Goal: Task Accomplishment & Management: Use online tool/utility

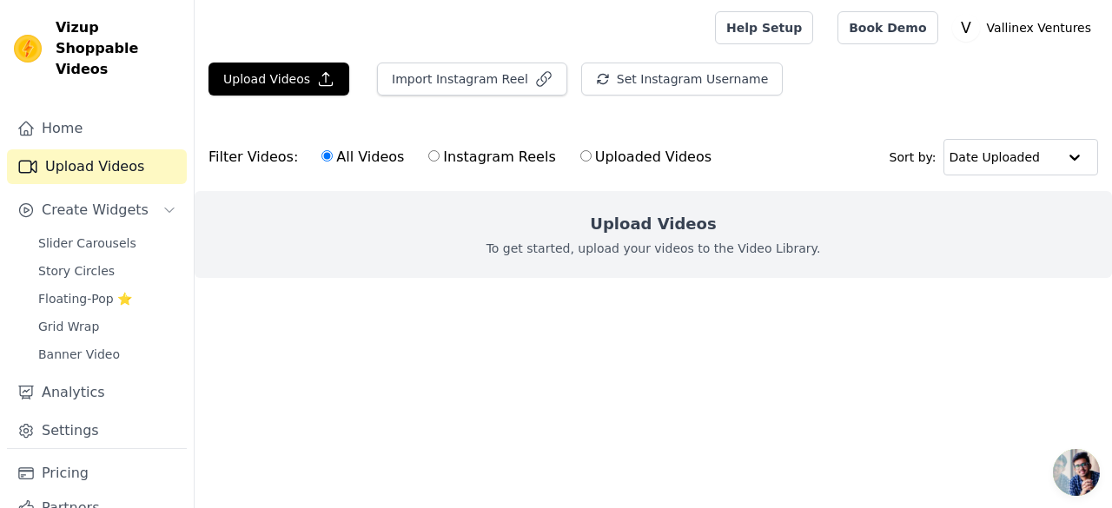
click at [427, 332] on main "Upload Videos Import Instagram Reel Set Instagram Username Import Latest IG Ree…" at bounding box center [653, 202] width 917 height 292
click at [87, 202] on button "Create Widgets" at bounding box center [97, 210] width 180 height 35
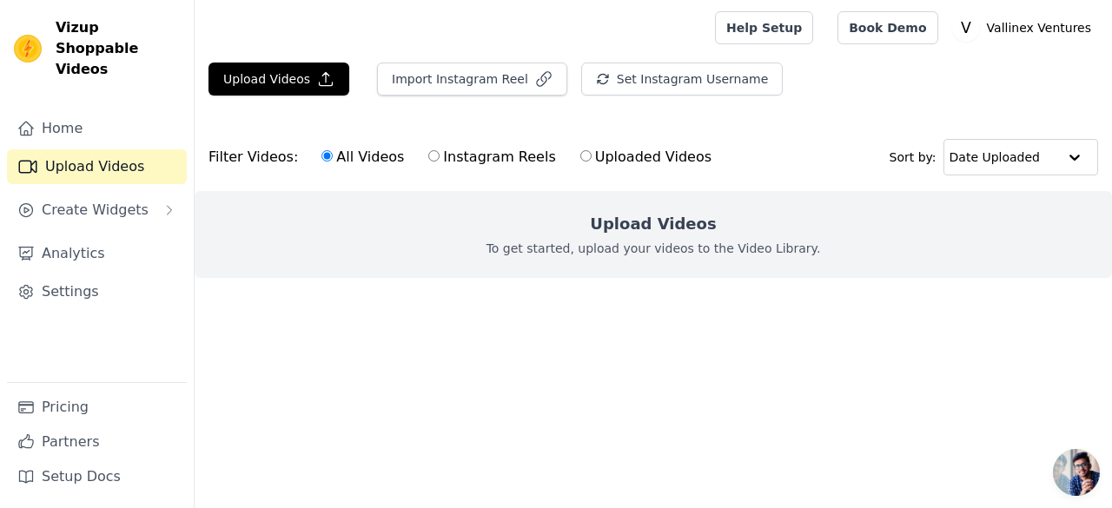
click at [146, 171] on div "Home Upload Videos Create Widgets Analytics Settings" at bounding box center [97, 246] width 180 height 271
click at [144, 195] on button "Create Widgets" at bounding box center [97, 210] width 180 height 35
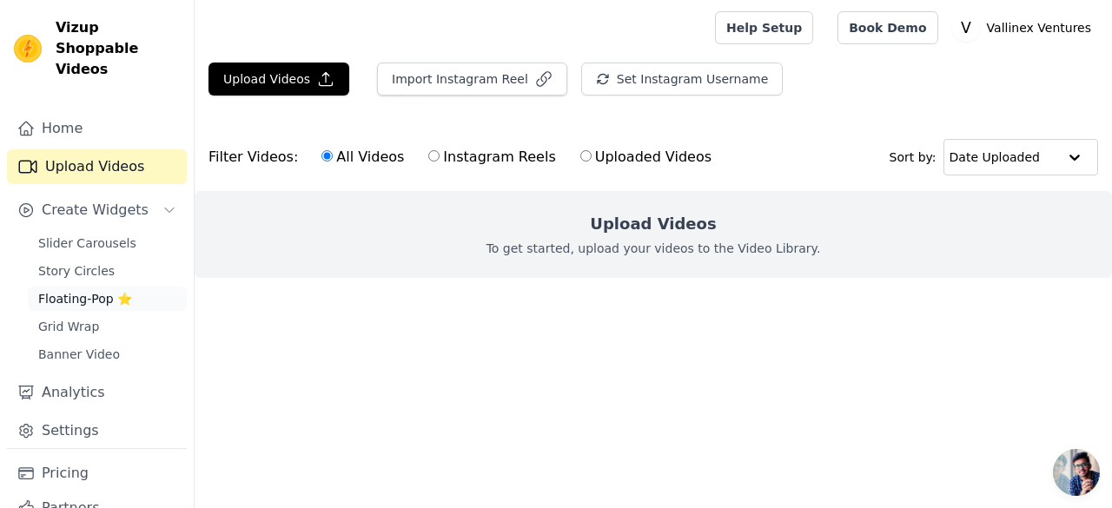
click at [76, 290] on span "Floating-Pop ⭐" at bounding box center [85, 298] width 94 height 17
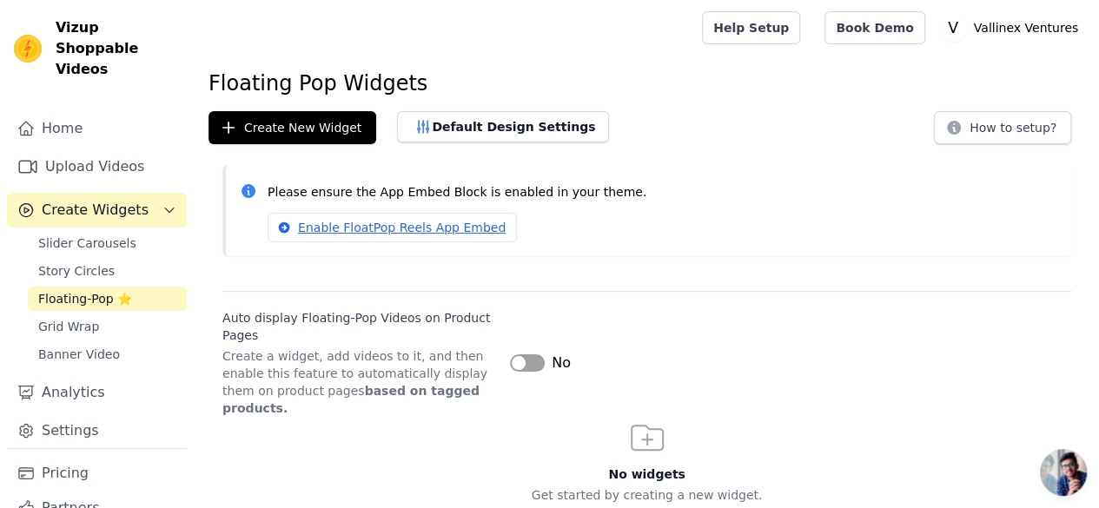
click at [528, 354] on button "Label" at bounding box center [527, 362] width 35 height 17
click at [309, 132] on button "Create New Widget" at bounding box center [292, 127] width 168 height 33
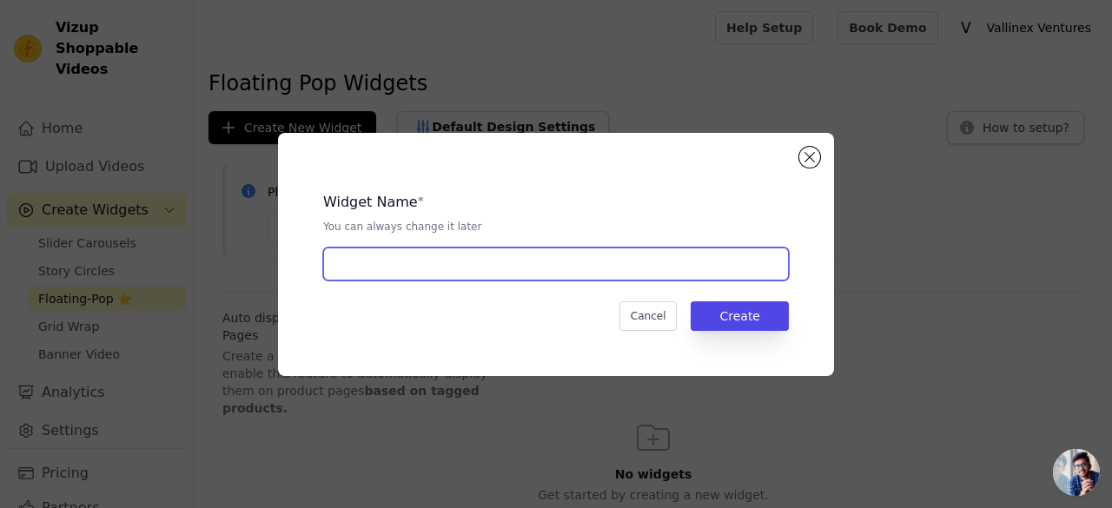
click at [439, 261] on input "text" at bounding box center [556, 264] width 466 height 33
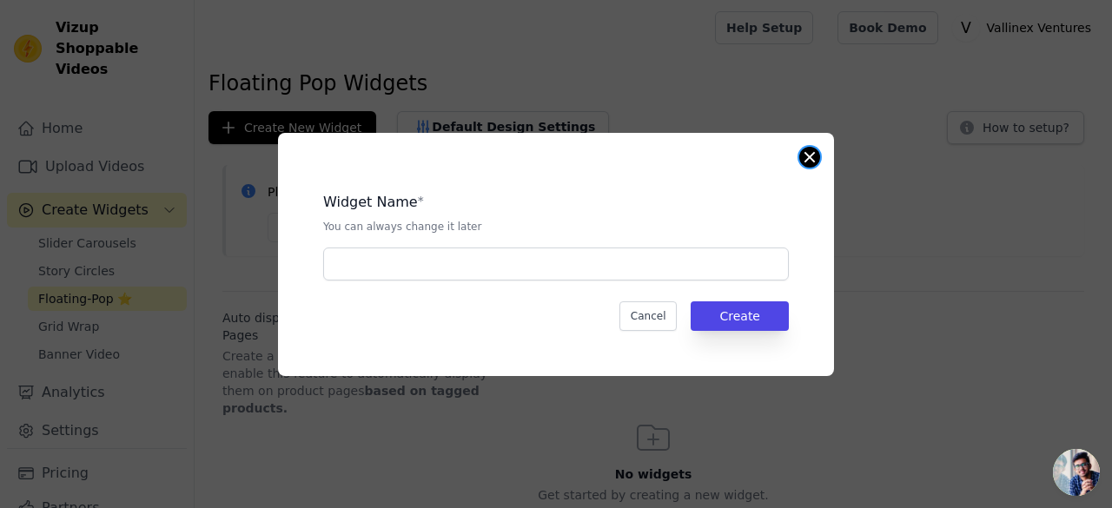
click at [809, 155] on button "Close modal" at bounding box center [809, 157] width 21 height 21
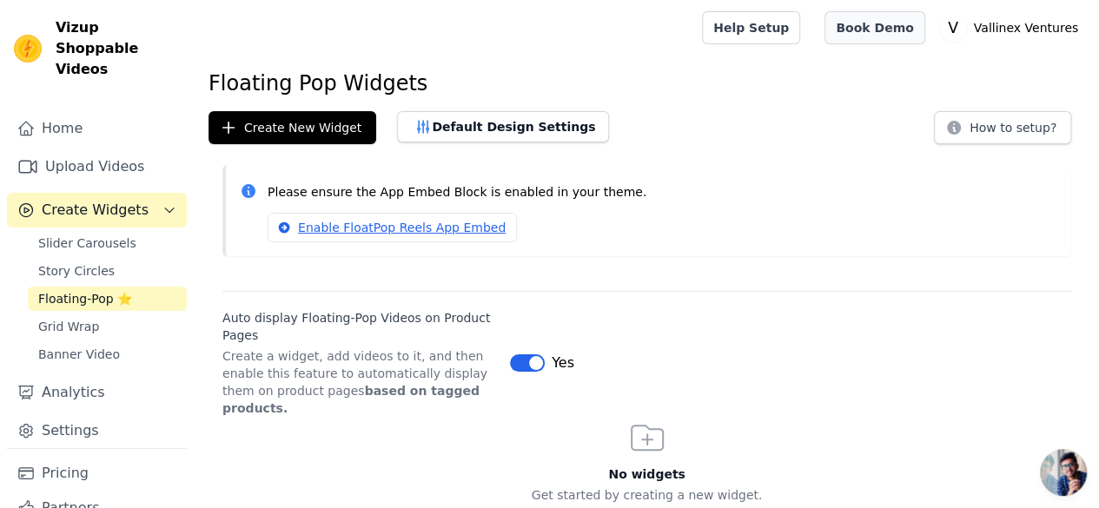
click at [886, 23] on link "Book Demo" at bounding box center [874, 27] width 100 height 33
